Goal: Transaction & Acquisition: Purchase product/service

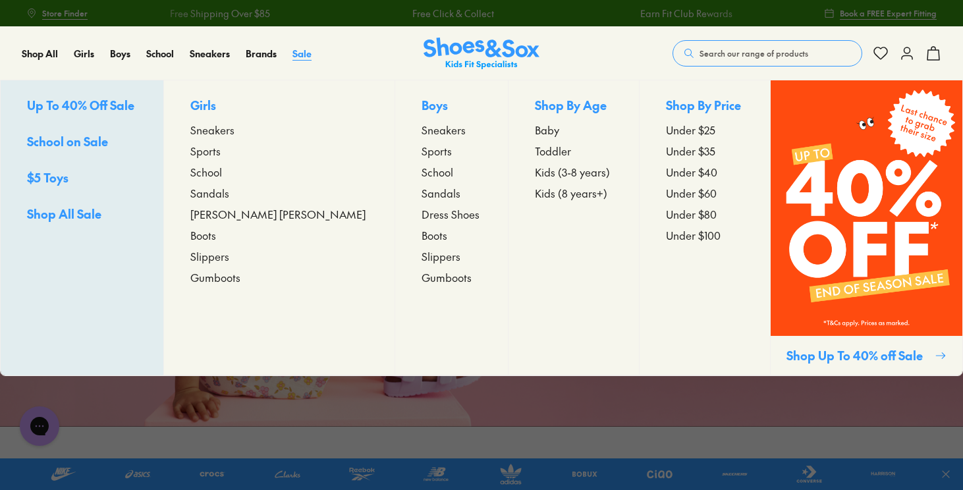
click at [303, 57] on span "Sale" at bounding box center [301, 53] width 19 height 13
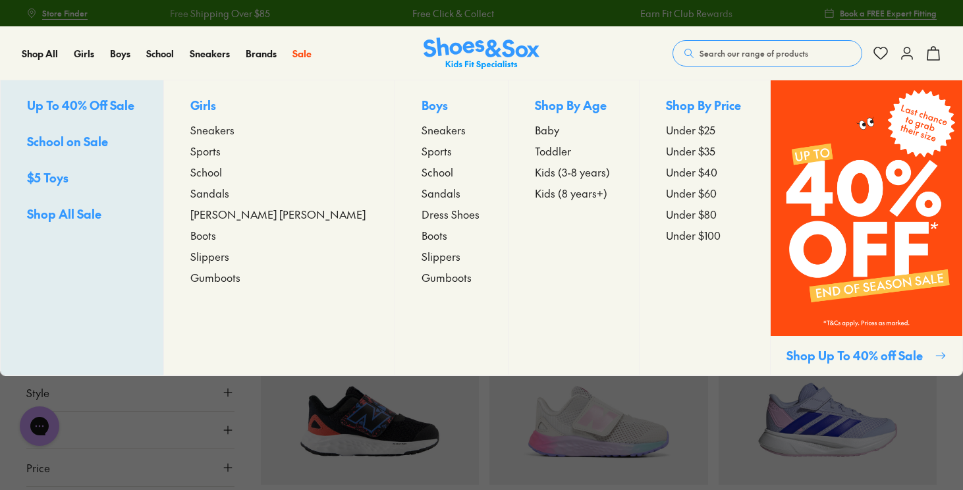
click at [221, 153] on span "Sports" at bounding box center [205, 151] width 30 height 16
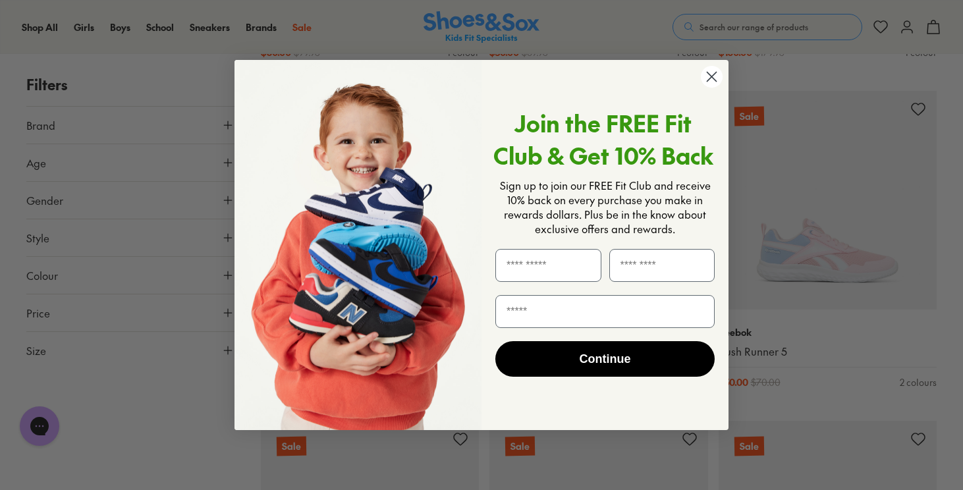
scroll to position [2828, 0]
click at [710, 79] on circle "Close dialog" at bounding box center [712, 77] width 22 height 22
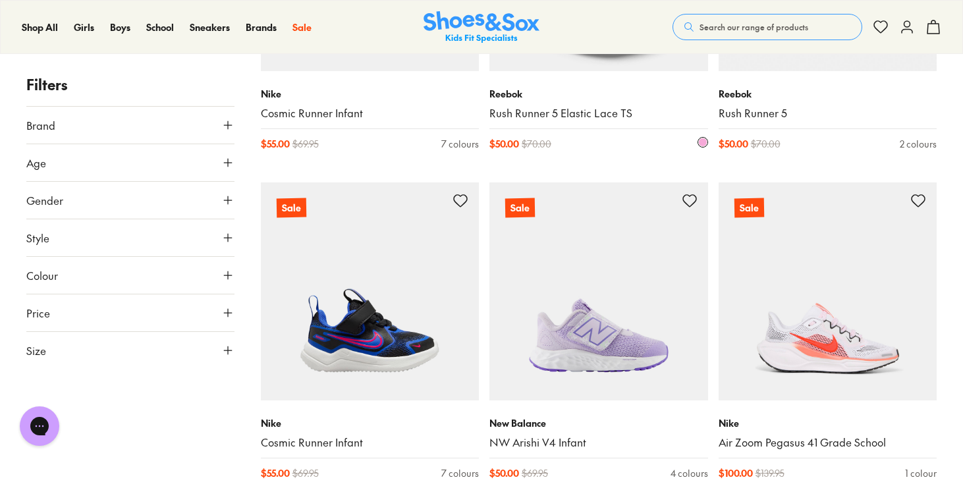
scroll to position [3184, 0]
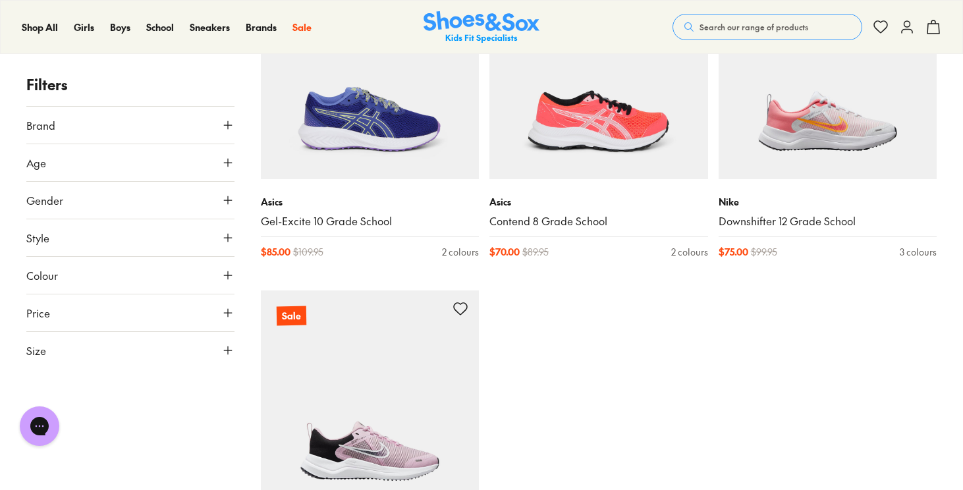
scroll to position [8037, 0]
